Goal: Task Accomplishment & Management: Manage account settings

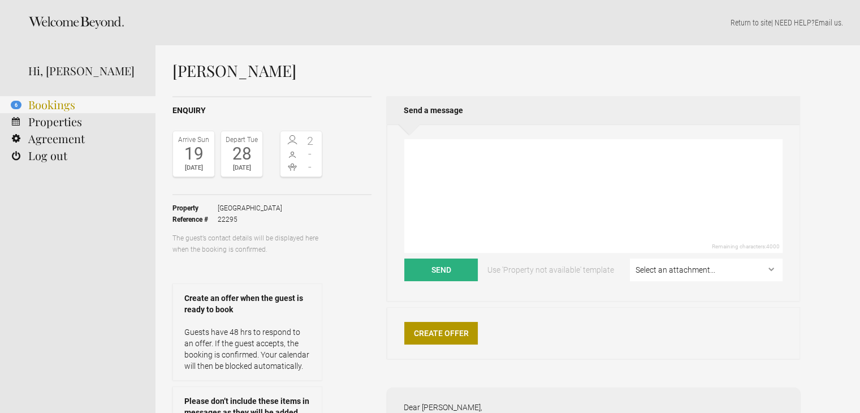
click at [44, 102] on link "6 Bookings" at bounding box center [78, 104] width 156 height 17
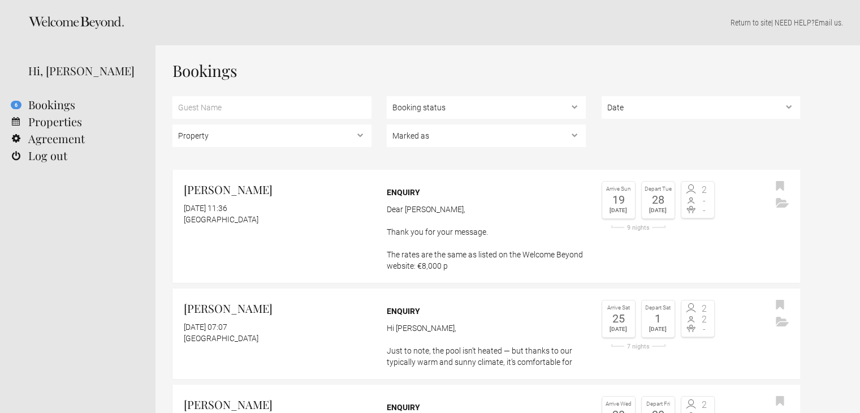
click at [67, 21] on icon at bounding box center [76, 22] width 96 height 12
click at [328, 229] on link "[PERSON_NAME] [DATE] 11:36 [GEOGRAPHIC_DATA] Enquiry Dear [PERSON_NAME], Thank …" at bounding box center [486, 226] width 628 height 113
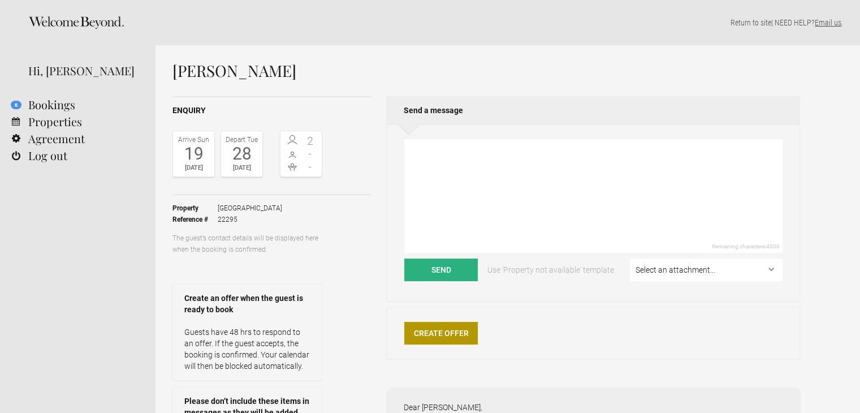
click at [825, 25] on link "Email us" at bounding box center [828, 22] width 27 height 9
